Goal: Task Accomplishment & Management: Use online tool/utility

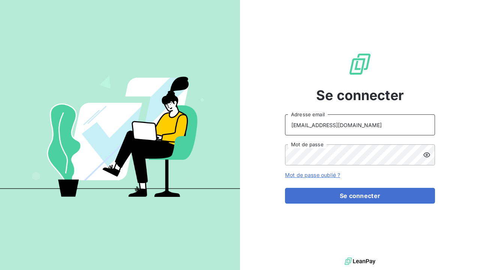
type input "[EMAIL_ADDRESS][DOMAIN_NAME]"
click at [429, 153] on icon at bounding box center [426, 154] width 7 height 7
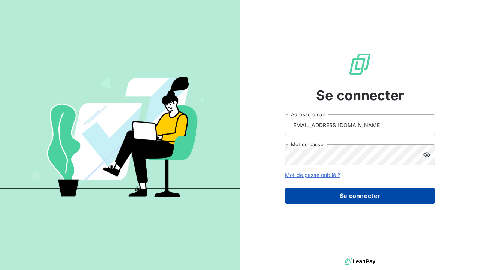
click at [337, 195] on button "Se connecter" at bounding box center [360, 196] width 150 height 16
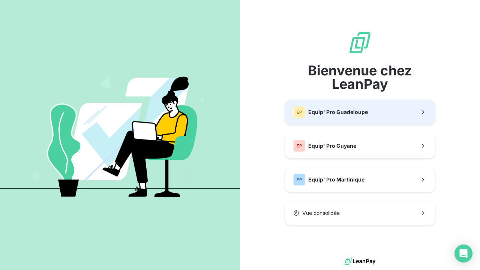
click at [353, 116] on div "EP Equip' Pro Guadeloupe" at bounding box center [330, 112] width 75 height 12
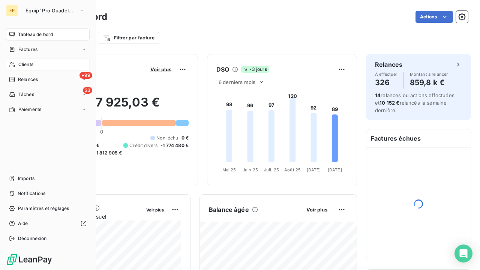
click at [9, 64] on div "Clients" at bounding box center [48, 64] width 84 height 12
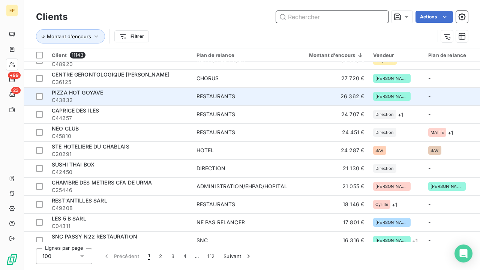
scroll to position [210, 0]
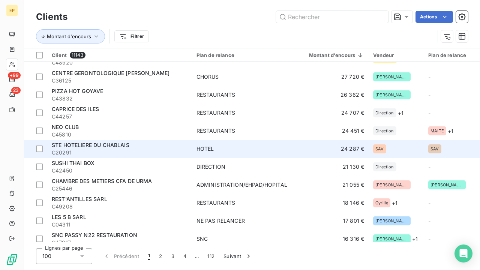
click at [201, 146] on div "HOTEL" at bounding box center [205, 148] width 18 height 7
